Goal: Navigation & Orientation: Go to known website

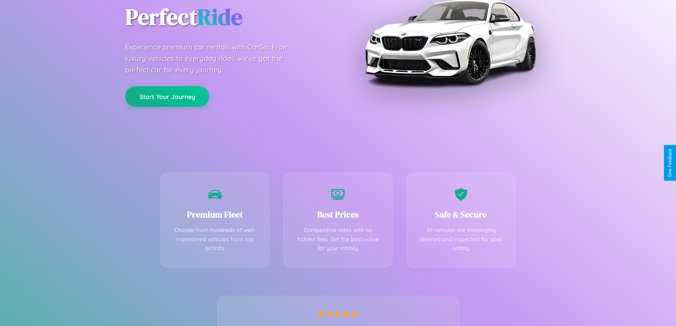
scroll to position [140, 0]
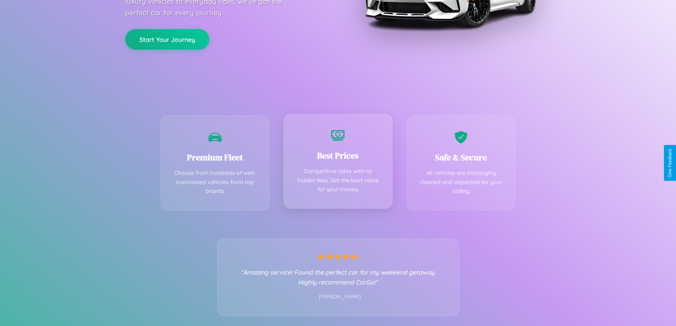
click at [338, 163] on div "Best Prices Competitive rates with no hidden fees. Get the best value for your …" at bounding box center [338, 161] width 109 height 95
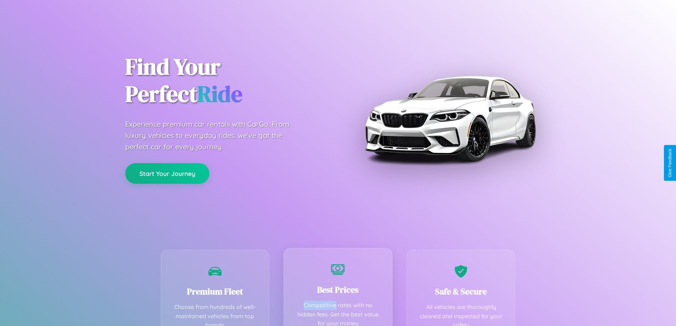
scroll to position [0, 0]
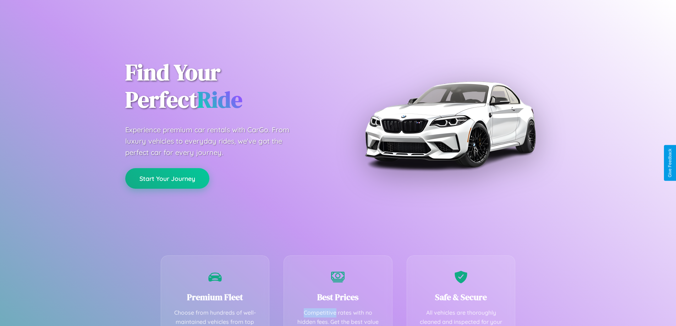
click at [167, 179] on button "Start Your Journey" at bounding box center [167, 178] width 84 height 21
click at [167, 178] on button "Start Your Journey" at bounding box center [167, 178] width 84 height 21
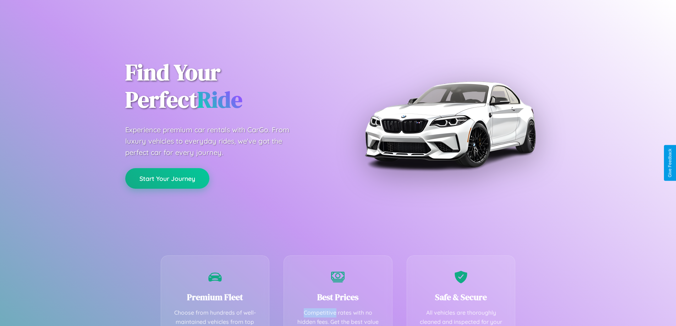
click at [167, 178] on button "Start Your Journey" at bounding box center [167, 178] width 84 height 21
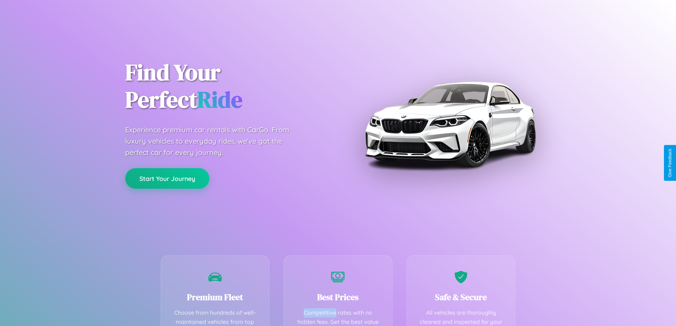
click at [167, 178] on button "Start Your Journey" at bounding box center [167, 178] width 84 height 21
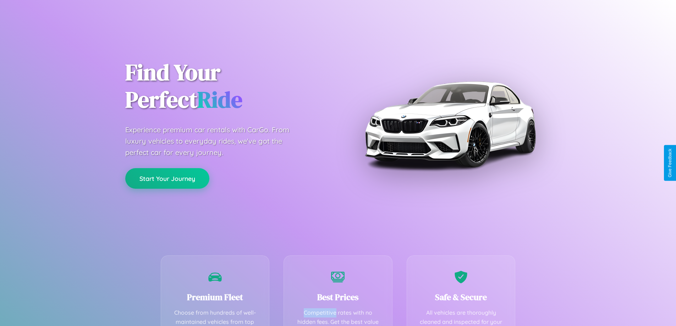
click at [167, 178] on button "Start Your Journey" at bounding box center [167, 178] width 84 height 21
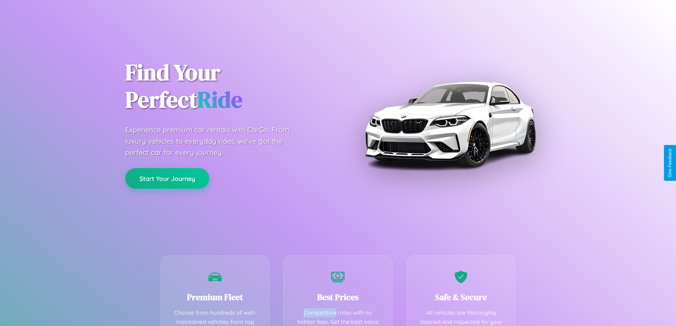
click at [167, 178] on button "Start Your Journey" at bounding box center [167, 178] width 84 height 21
